Goal: Obtain resource: Download file/media

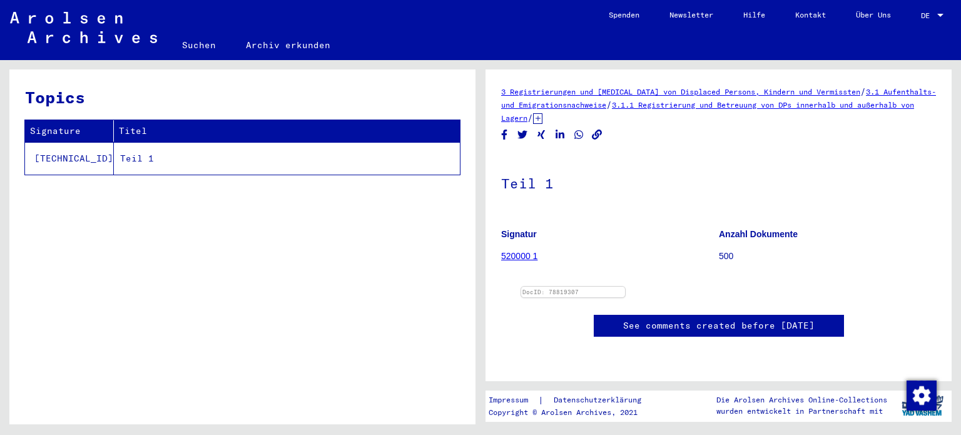
scroll to position [375, 0]
drag, startPoint x: 806, startPoint y: 181, endPoint x: 733, endPoint y: 210, distance: 78.1
click at [627, 286] on img at bounding box center [573, 286] width 109 height 0
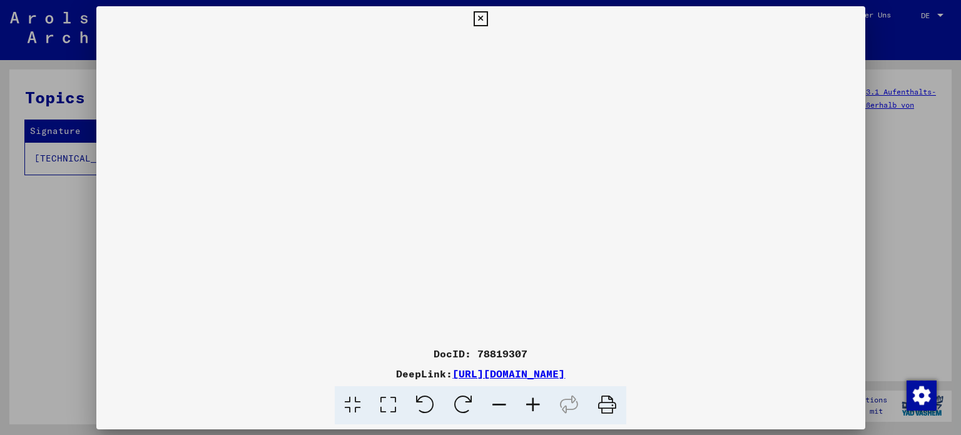
scroll to position [375, 0]
click at [543, 402] on icon at bounding box center [533, 405] width 34 height 38
click at [542, 402] on icon at bounding box center [533, 405] width 34 height 38
click at [541, 402] on icon at bounding box center [533, 405] width 34 height 38
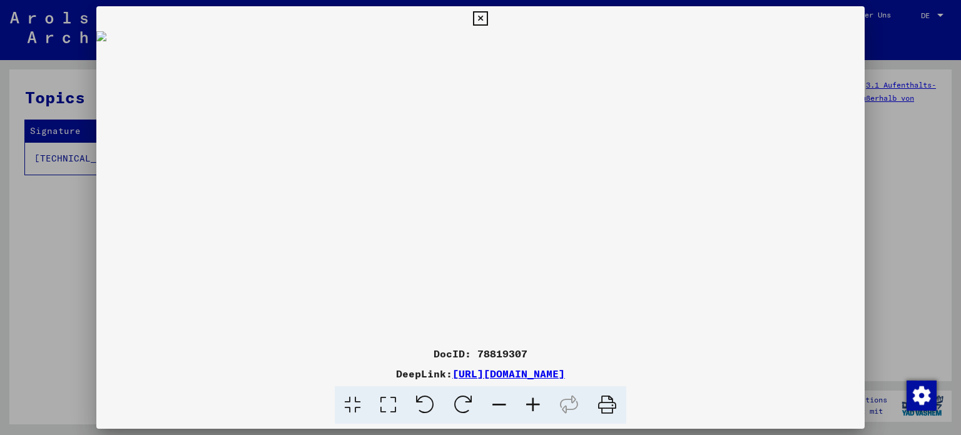
click at [541, 402] on icon at bounding box center [533, 405] width 34 height 38
click at [540, 400] on icon at bounding box center [533, 405] width 34 height 38
click at [539, 399] on icon at bounding box center [533, 405] width 34 height 38
drag, startPoint x: 436, startPoint y: 303, endPoint x: 455, endPoint y: 173, distance: 132.1
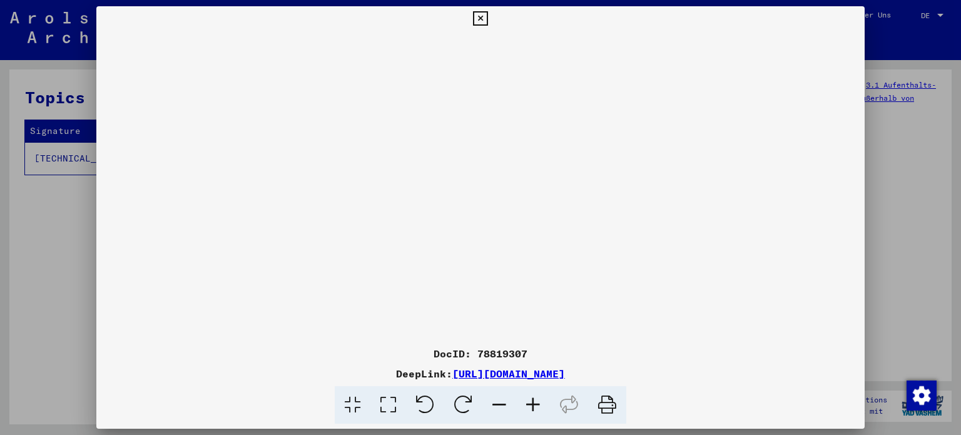
click at [455, 173] on img at bounding box center [480, 162] width 769 height 529
drag, startPoint x: 450, startPoint y: 311, endPoint x: 458, endPoint y: 177, distance: 134.1
click at [458, 177] on img at bounding box center [480, 77] width 769 height 529
click at [893, 167] on div at bounding box center [480, 217] width 961 height 435
